Goal: Use online tool/utility: Utilize a website feature to perform a specific function

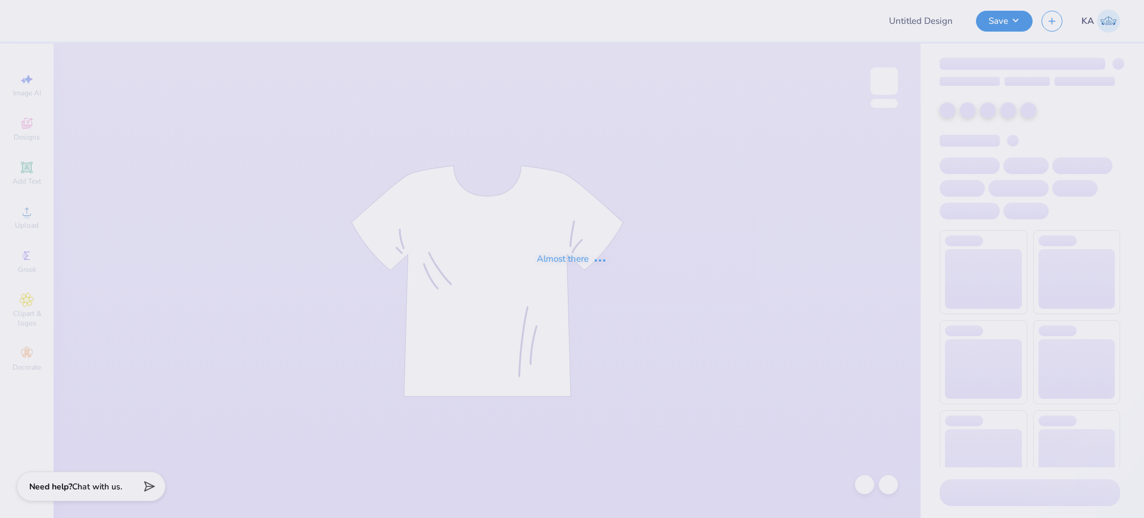
type input "Training - Ticket Activities 16"
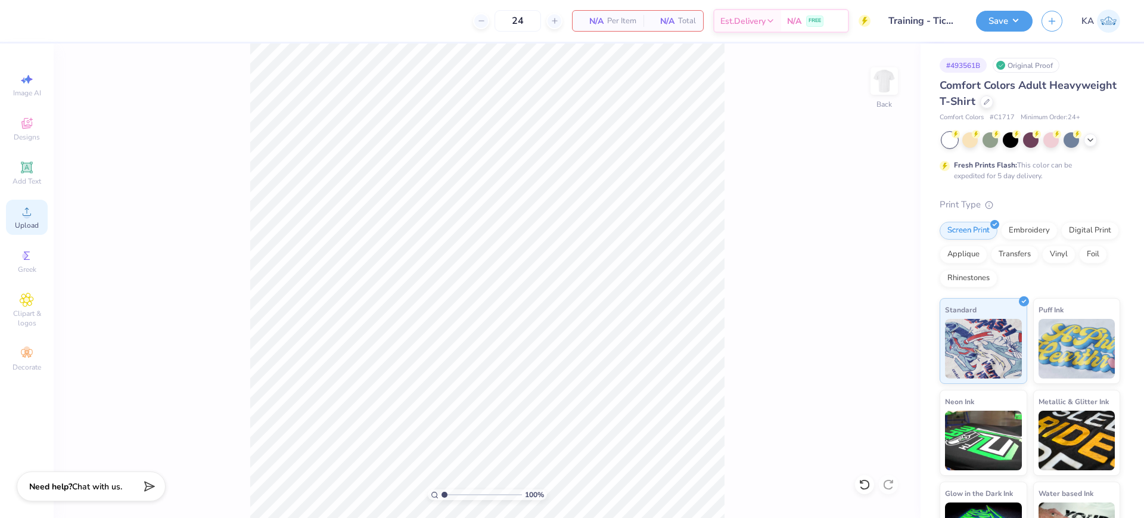
click at [23, 210] on icon at bounding box center [27, 211] width 14 height 14
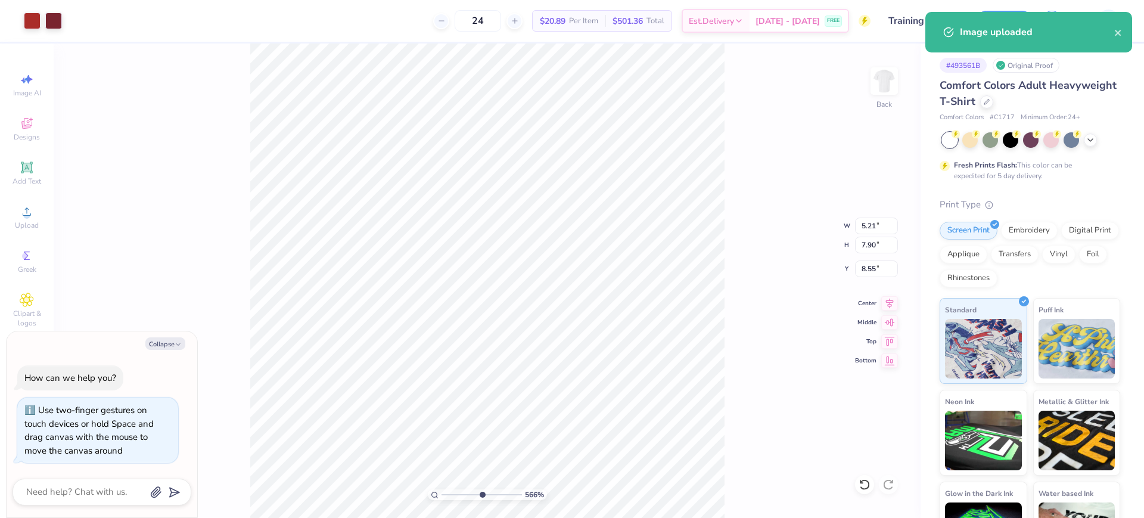
drag, startPoint x: 455, startPoint y: 498, endPoint x: 481, endPoint y: 502, distance: 27.1
type input "5.66"
click at [481, 500] on input "range" at bounding box center [482, 494] width 80 height 11
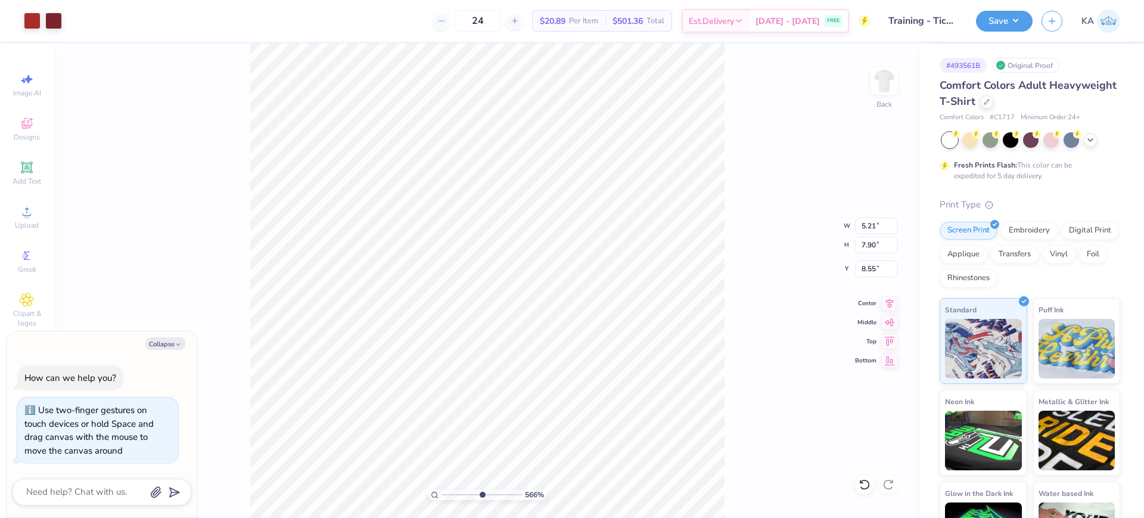
type textarea "x"
type input "8.81"
type textarea "x"
drag, startPoint x: 484, startPoint y: 496, endPoint x: 434, endPoint y: 493, distance: 50.1
type input "1"
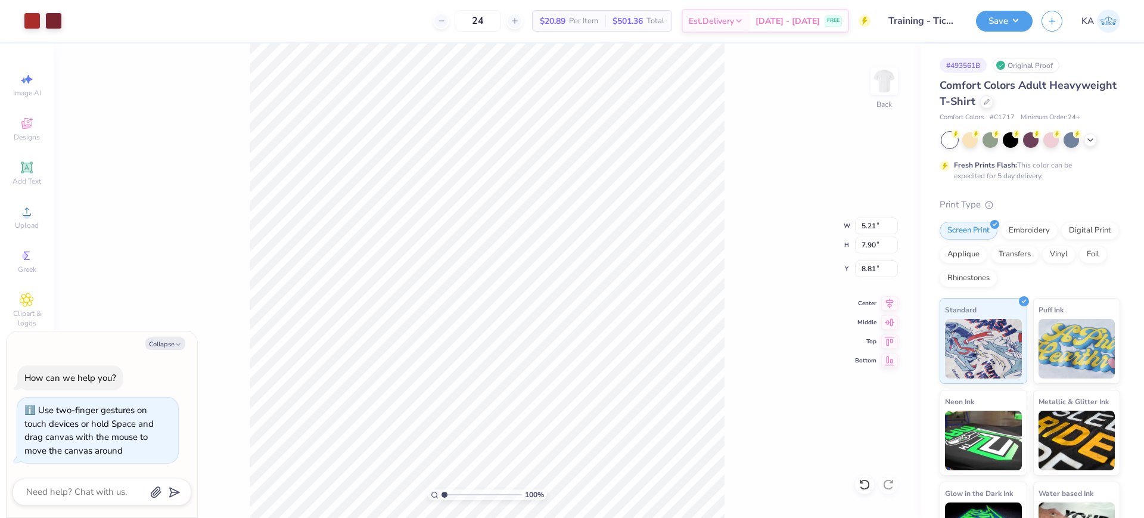
click at [442, 493] on input "range" at bounding box center [482, 494] width 80 height 11
type textarea "x"
type input "1.39"
click at [30, 212] on icon at bounding box center [27, 211] width 14 height 14
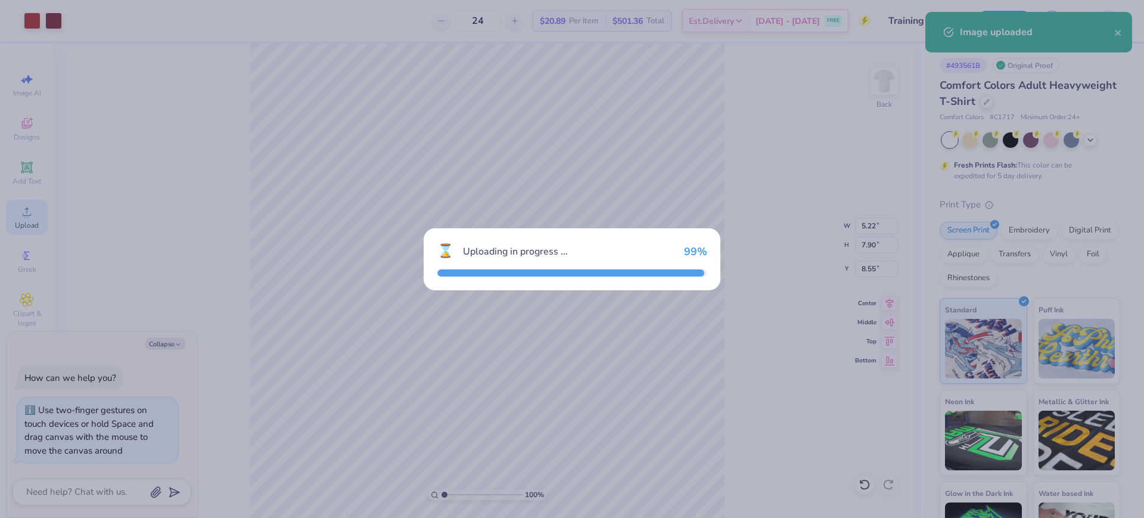
type textarea "x"
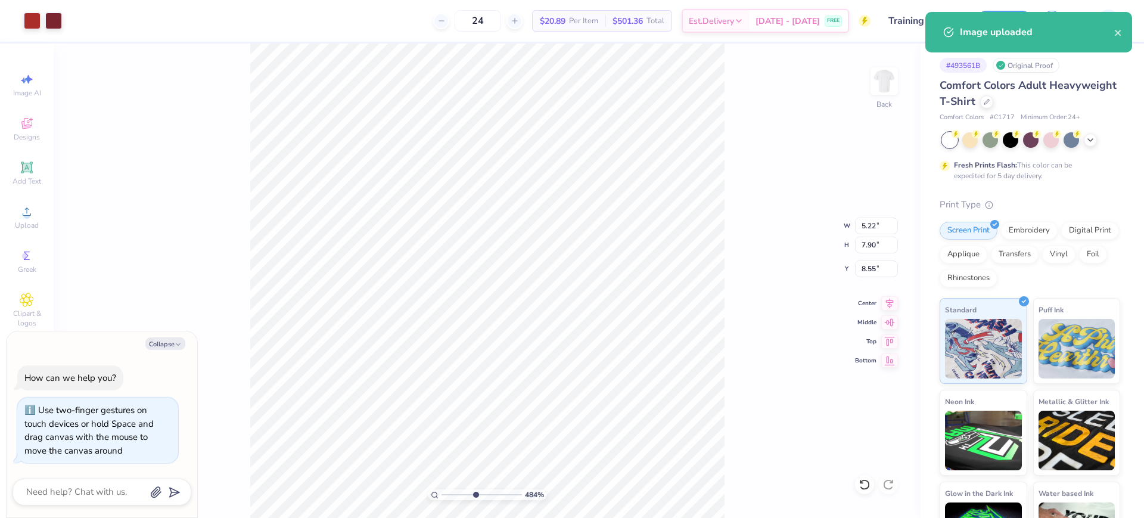
drag, startPoint x: 446, startPoint y: 496, endPoint x: 475, endPoint y: 496, distance: 29.2
type input "4.84"
click at [475, 496] on input "range" at bounding box center [482, 494] width 80 height 11
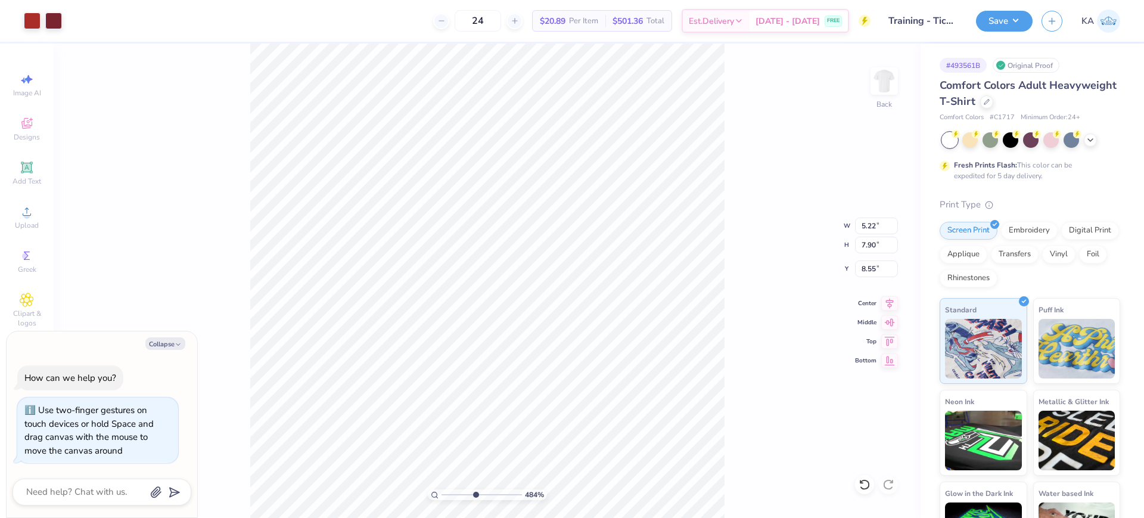
type textarea "x"
type input "7.09"
type textarea "x"
type input "6.48"
type textarea "x"
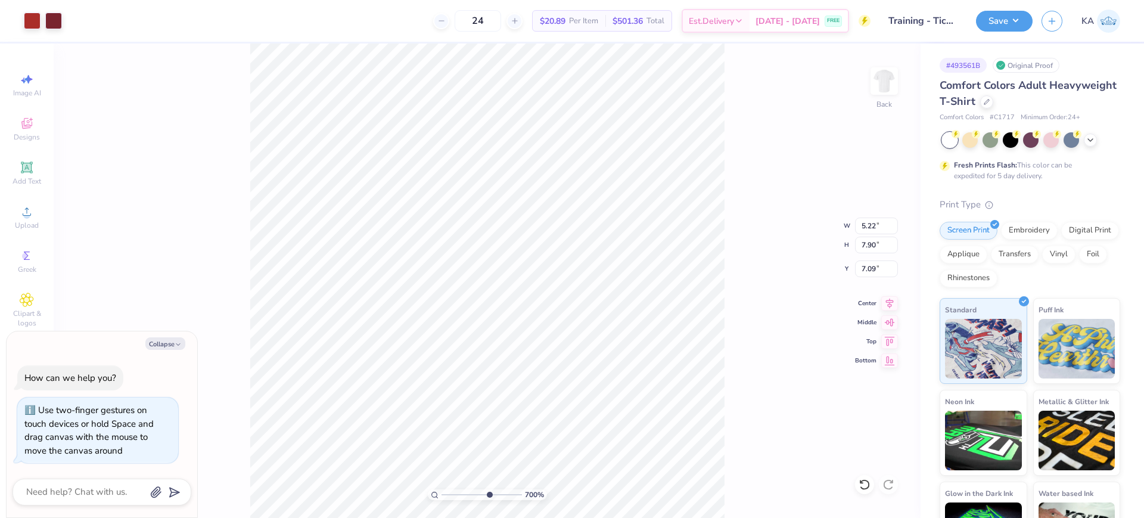
type input "7"
type textarea "x"
drag, startPoint x: 488, startPoint y: 496, endPoint x: 517, endPoint y: 493, distance: 29.3
type input "10"
click at [517, 493] on input "range" at bounding box center [480, 494] width 76 height 11
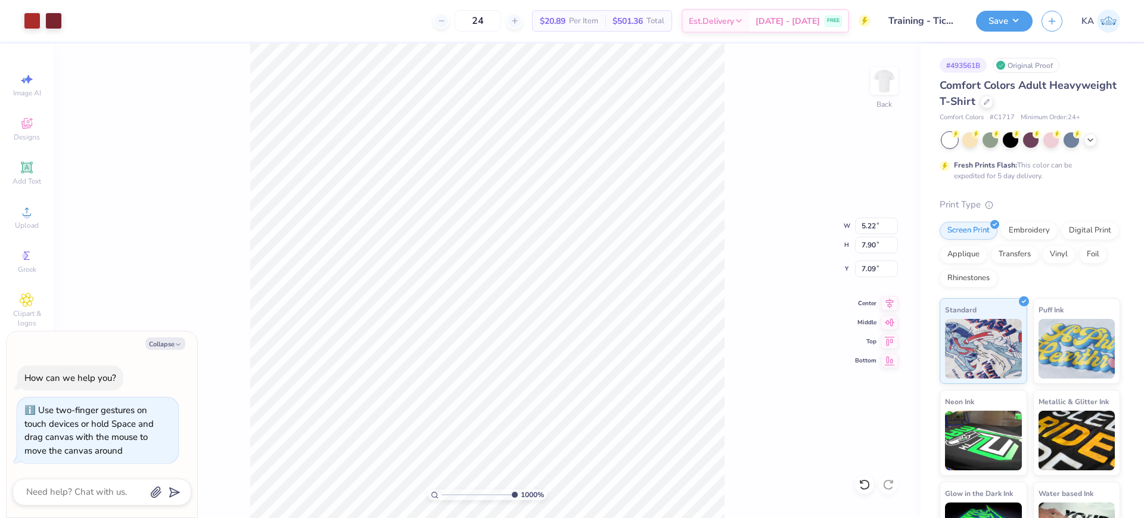
type textarea "x"
type input "5.72"
type textarea "x"
type input "4.70"
type textarea "x"
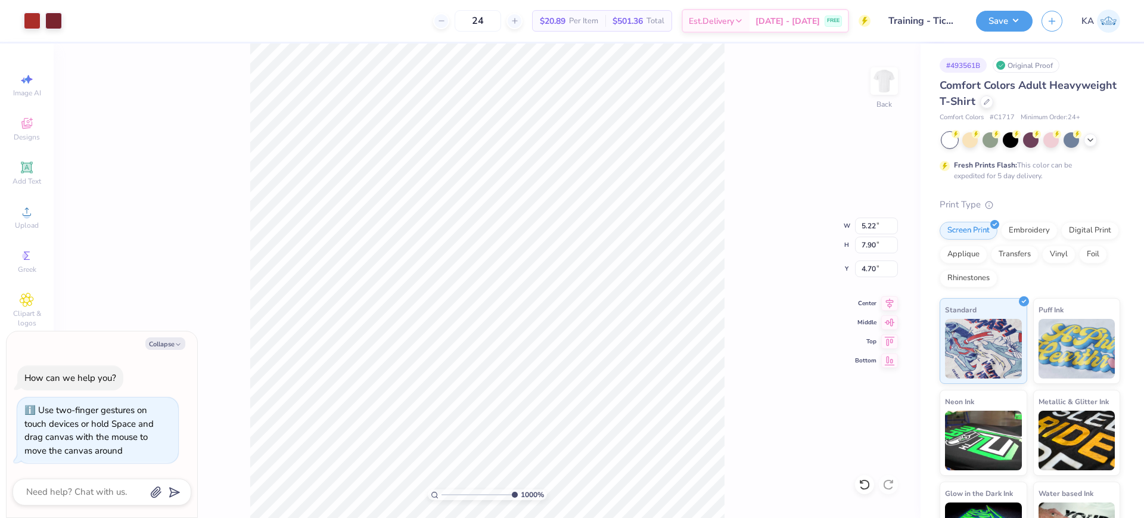
type input "5.03"
type textarea "x"
type input "4.36"
type textarea "x"
type input "4.94"
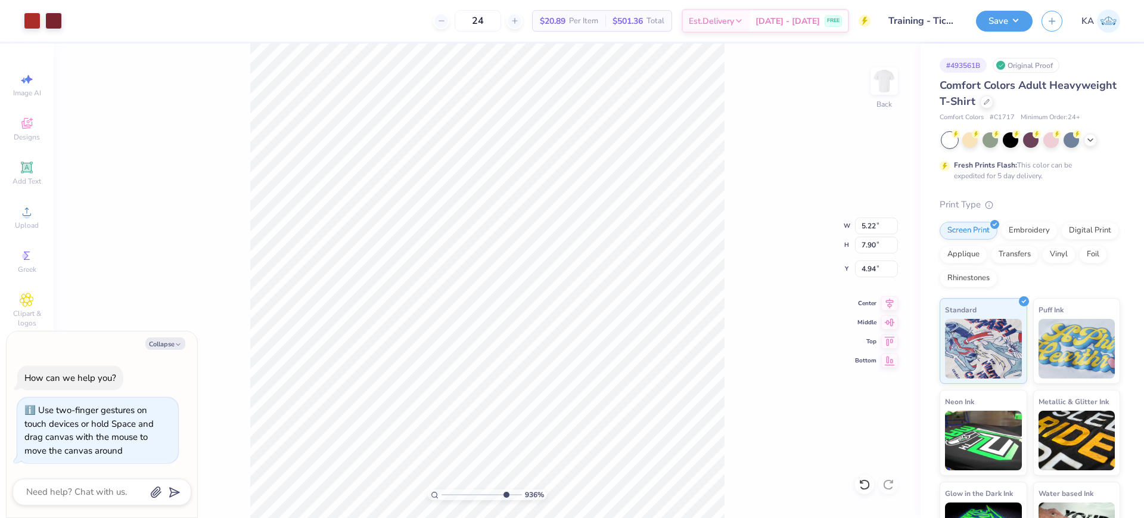
click at [504, 491] on input "range" at bounding box center [482, 494] width 80 height 11
drag, startPoint x: 508, startPoint y: 493, endPoint x: 450, endPoint y: 494, distance: 57.2
type input "1.78"
click at [450, 494] on input "range" at bounding box center [482, 494] width 80 height 11
type textarea "x"
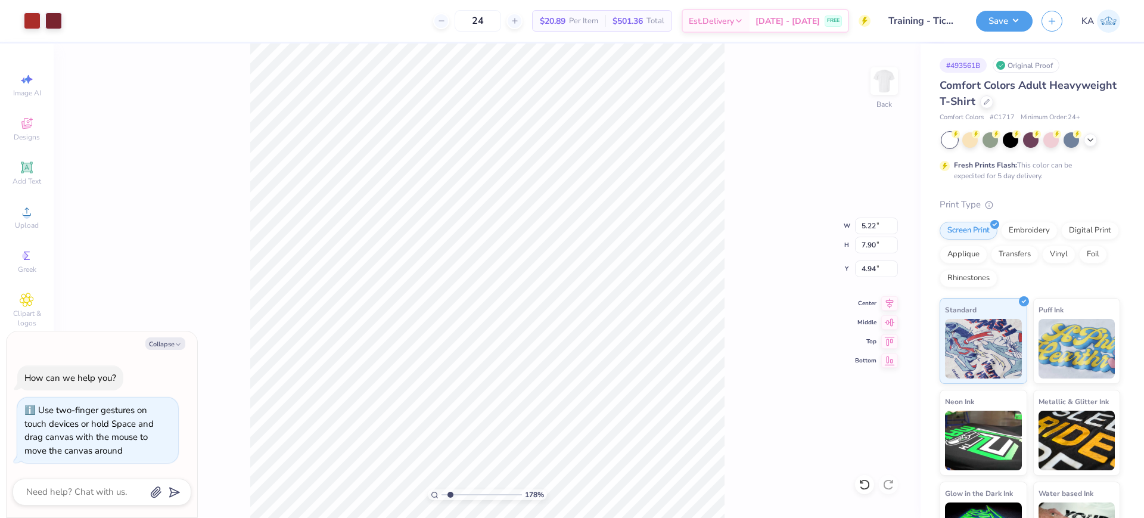
type input "2.12"
